Goal: Complete application form

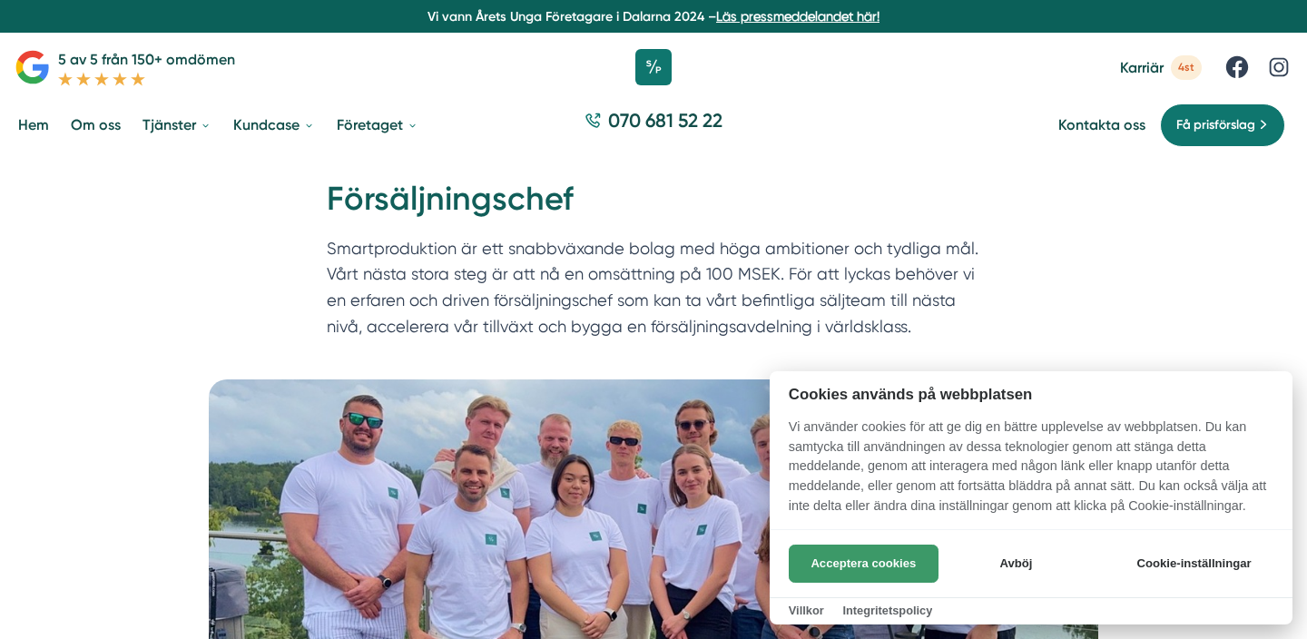
click at [860, 564] on button "Acceptera cookies" at bounding box center [864, 564] width 150 height 38
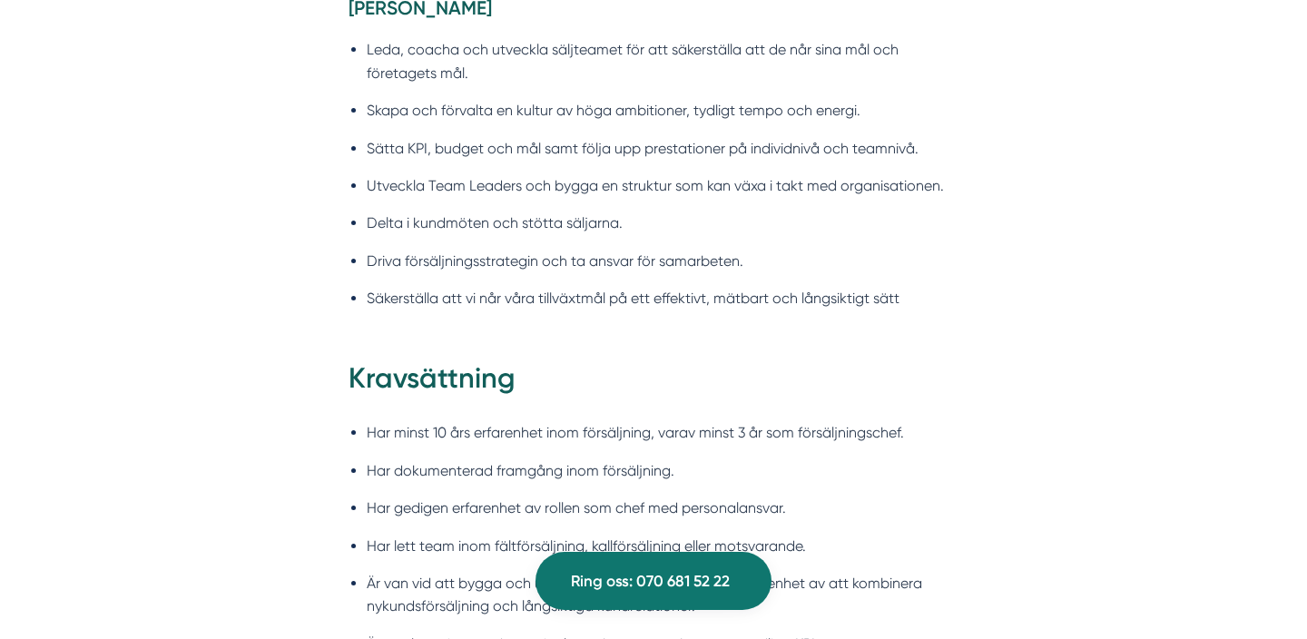
scroll to position [1574, 0]
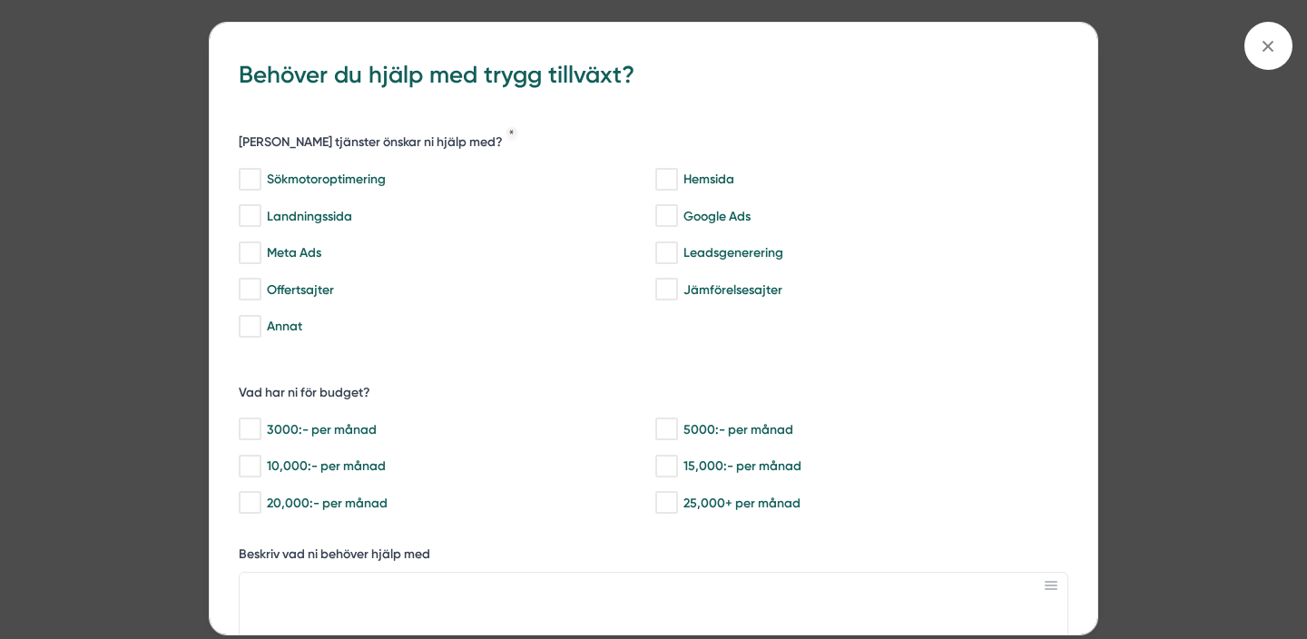
click at [142, 263] on div "bbc9b822-b2c6-488a-ab3e-9a2d59e49c7c Behöver du hjälp med trygg tillväxt? [PERS…" at bounding box center [653, 319] width 1307 height 639
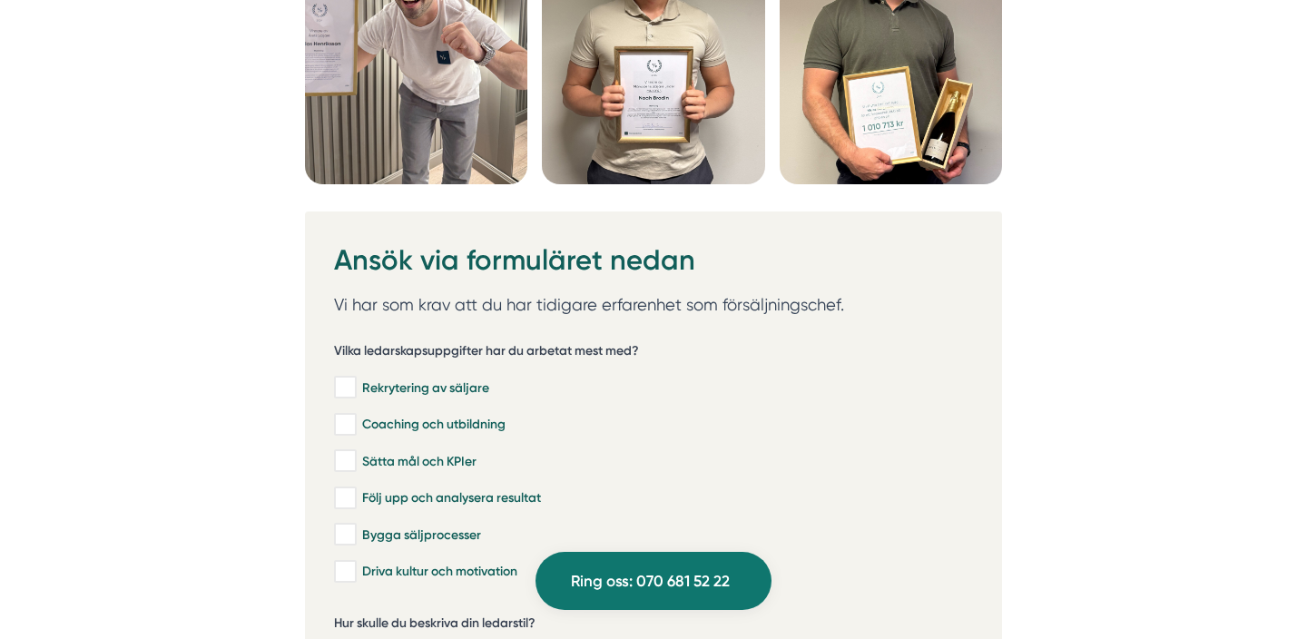
scroll to position [4912, 0]
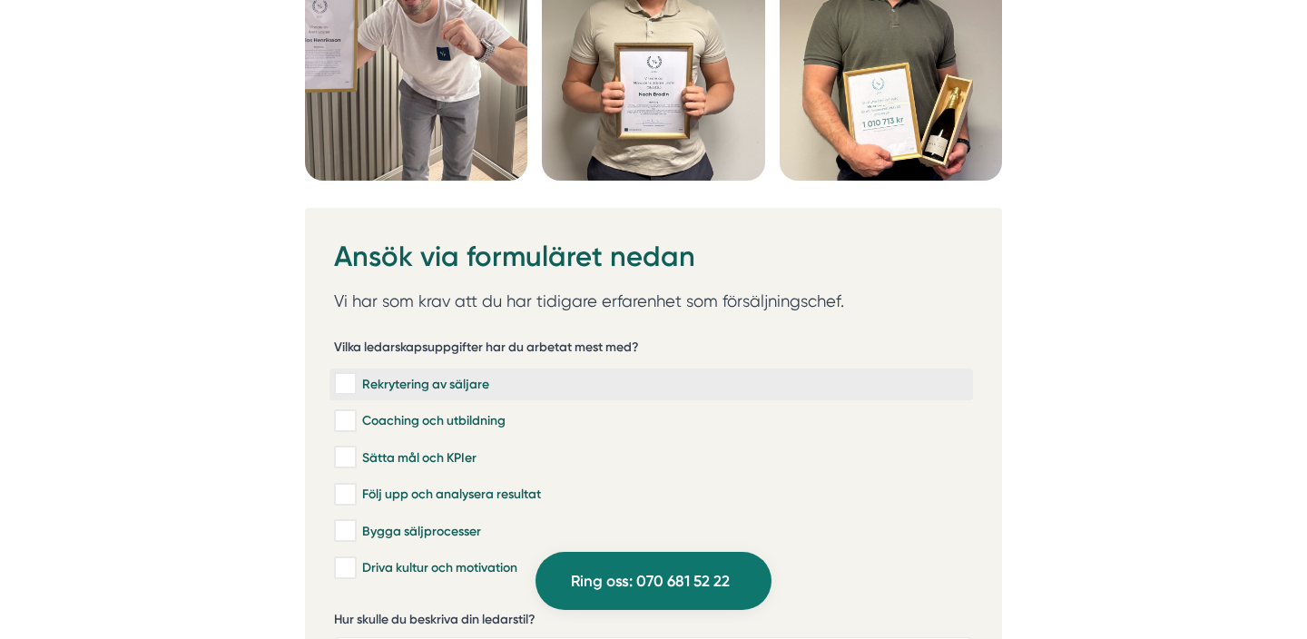
click at [340, 377] on input "Rekrytering av säljare" at bounding box center [344, 384] width 21 height 18
checkbox input "true"
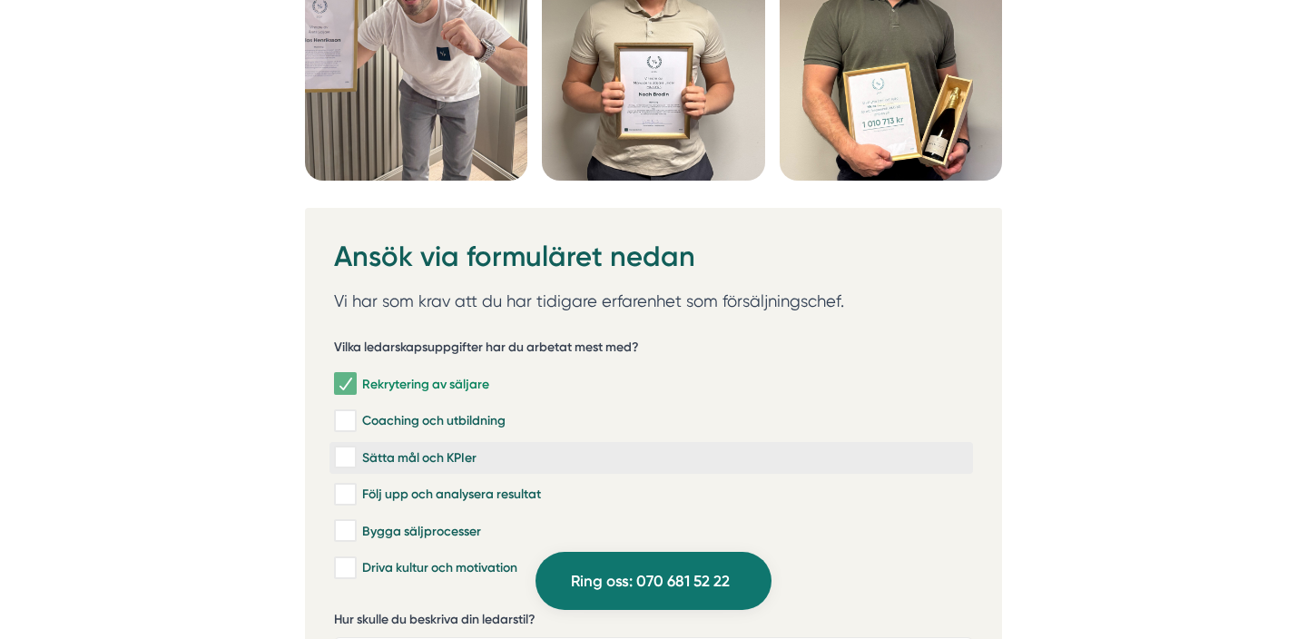
click at [342, 452] on input "Sätta mål och KPIer" at bounding box center [344, 457] width 21 height 18
checkbox input "true"
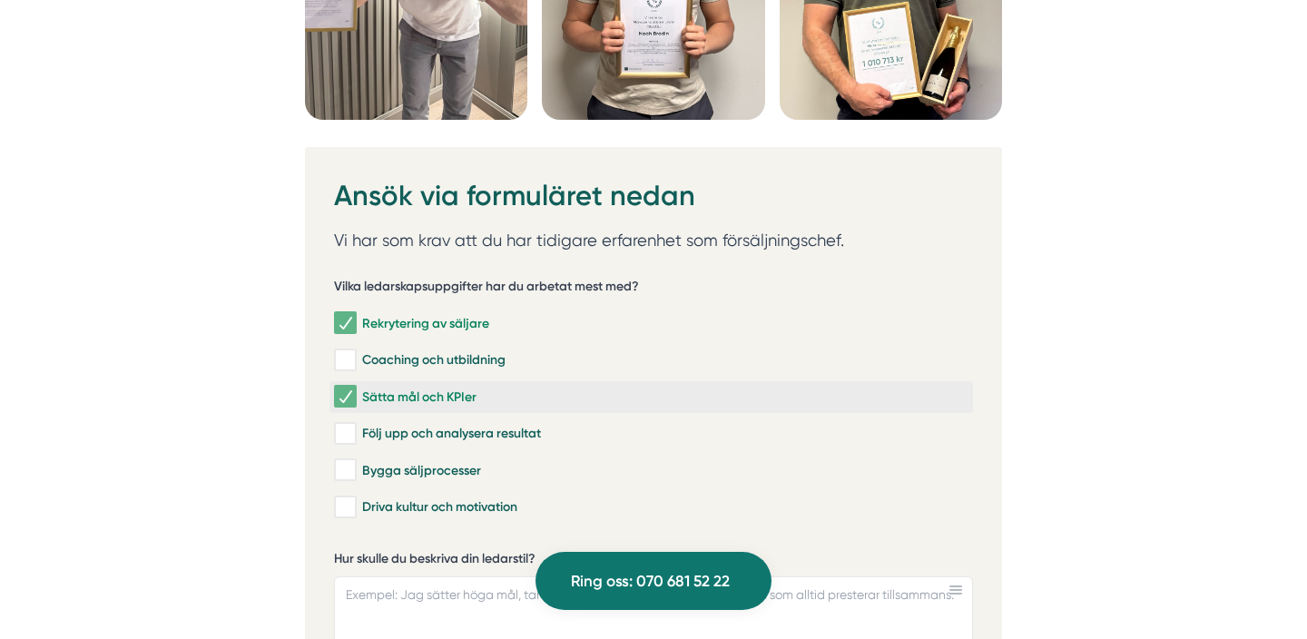
scroll to position [4974, 0]
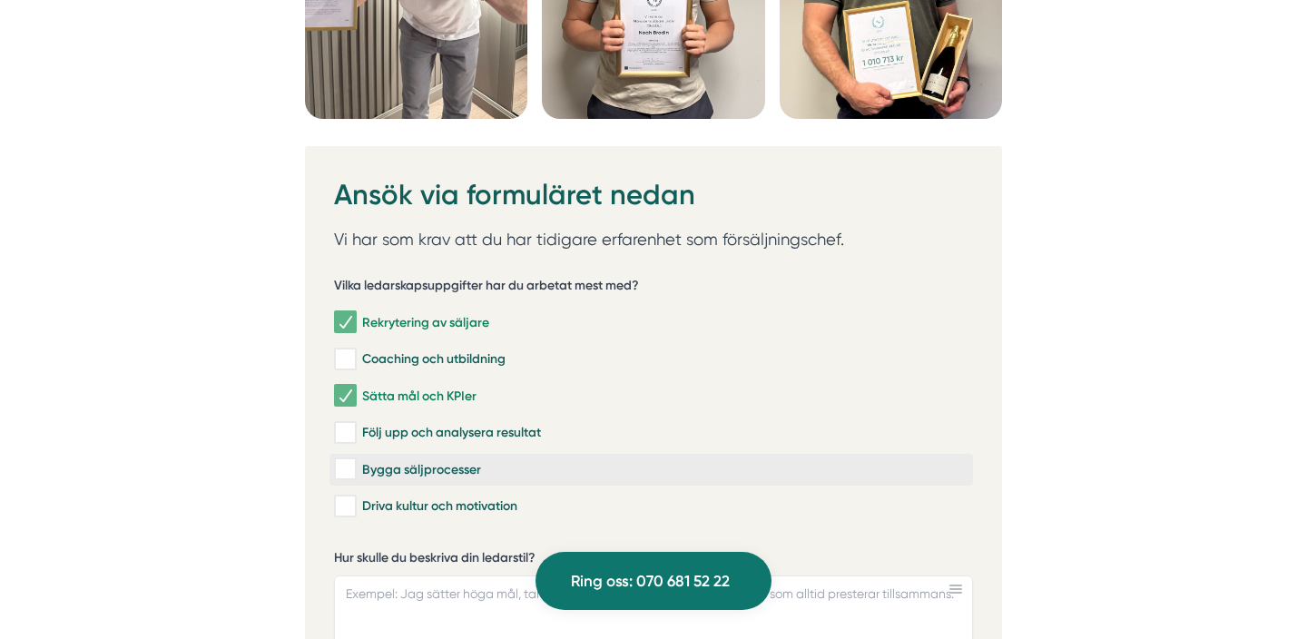
click at [342, 460] on input "Bygga säljprocesser" at bounding box center [344, 469] width 21 height 18
checkbox input "true"
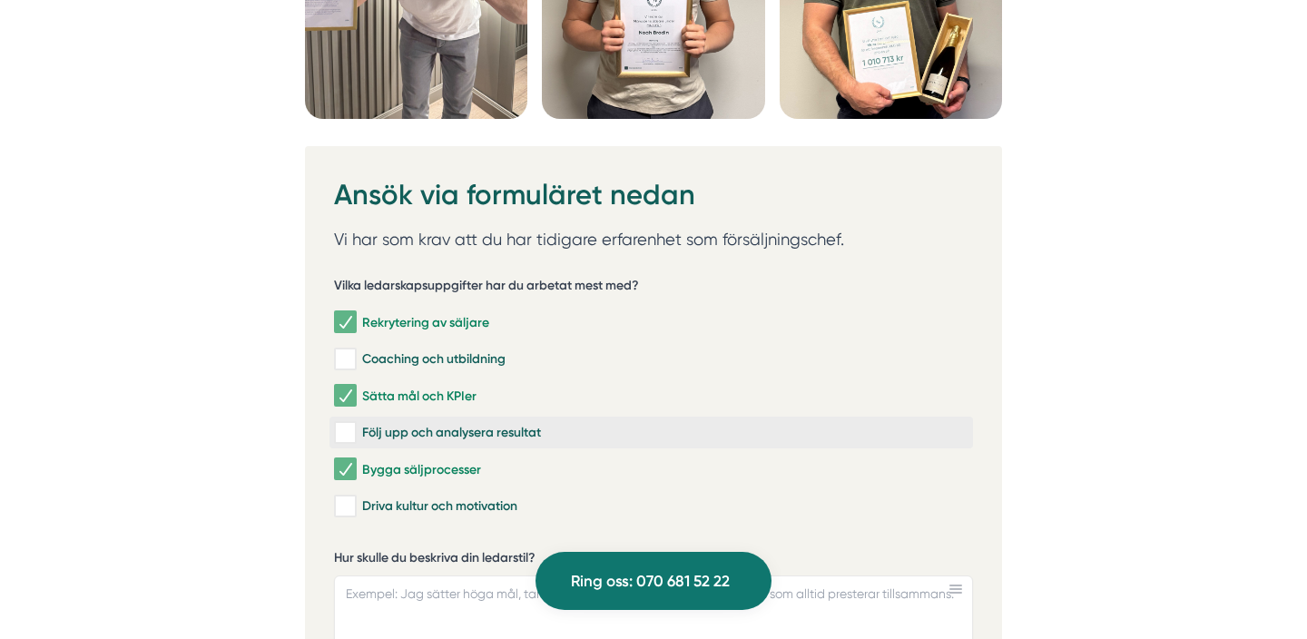
click at [345, 429] on input "Följ upp och analysera resultat" at bounding box center [344, 433] width 21 height 18
checkbox input "true"
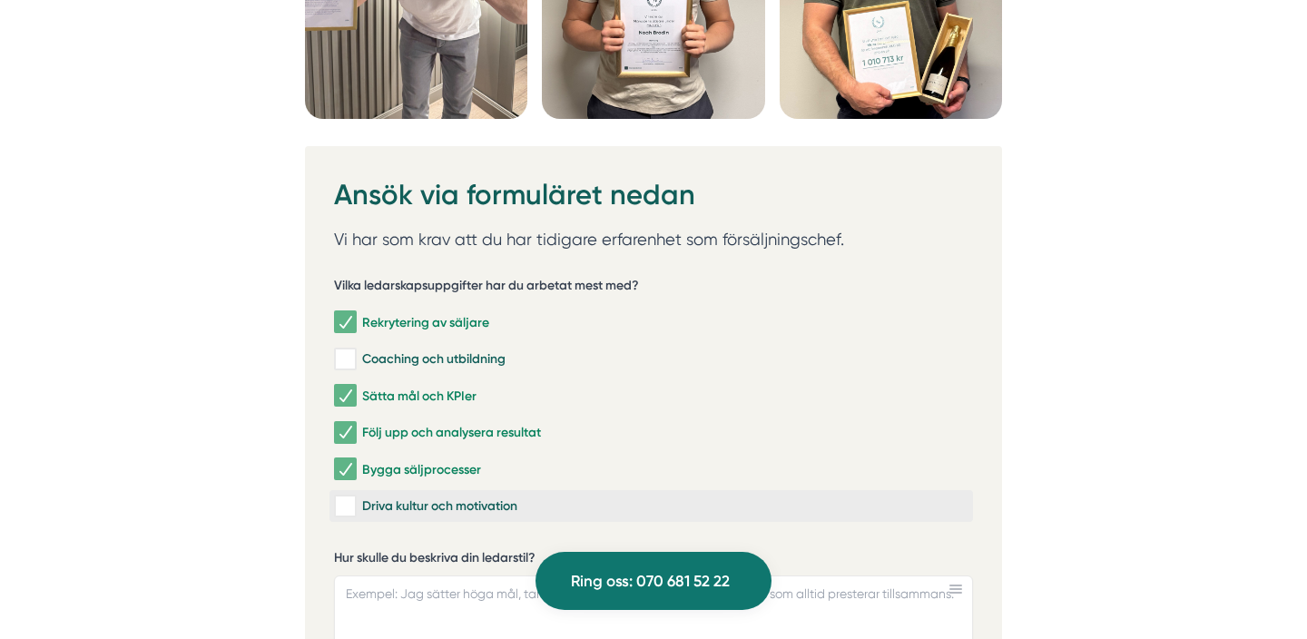
click at [349, 503] on input "Driva kultur och motivation" at bounding box center [344, 506] width 21 height 18
checkbox input "true"
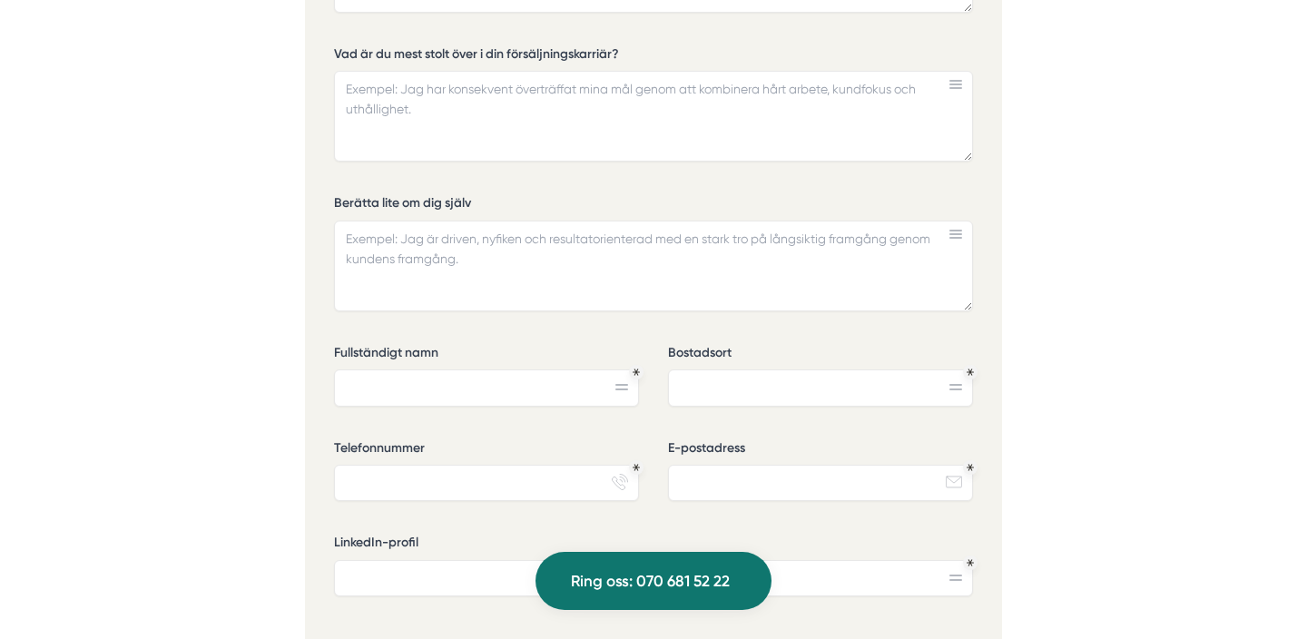
scroll to position [5622, 0]
